Goal: Go to known website: Access a specific website the user already knows

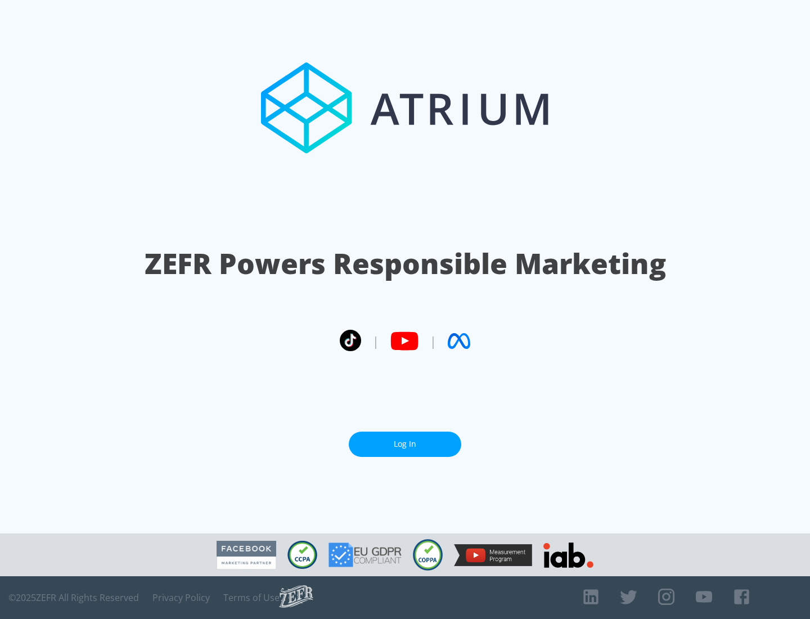
click at [405, 440] on link "Log In" at bounding box center [405, 444] width 113 height 25
